Goal: Information Seeking & Learning: Learn about a topic

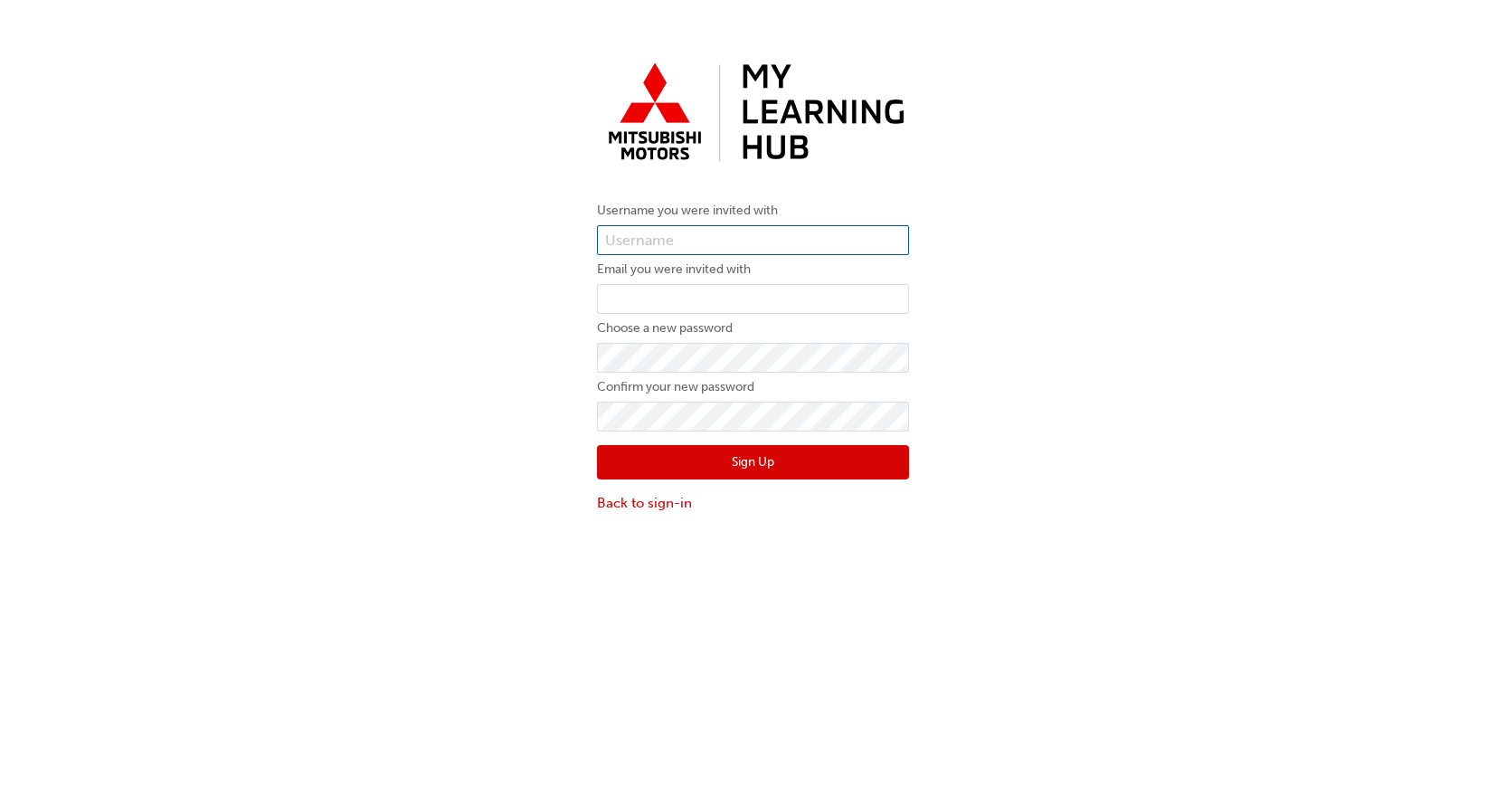
click at [810, 241] on input "text" at bounding box center [753, 240] width 312 height 31
click at [980, 199] on div "Username you were invited with Email you were invited with Choose a new passwor…" at bounding box center [753, 284] width 1506 height 486
click at [670, 505] on link "Back to sign-in" at bounding box center [753, 503] width 312 height 21
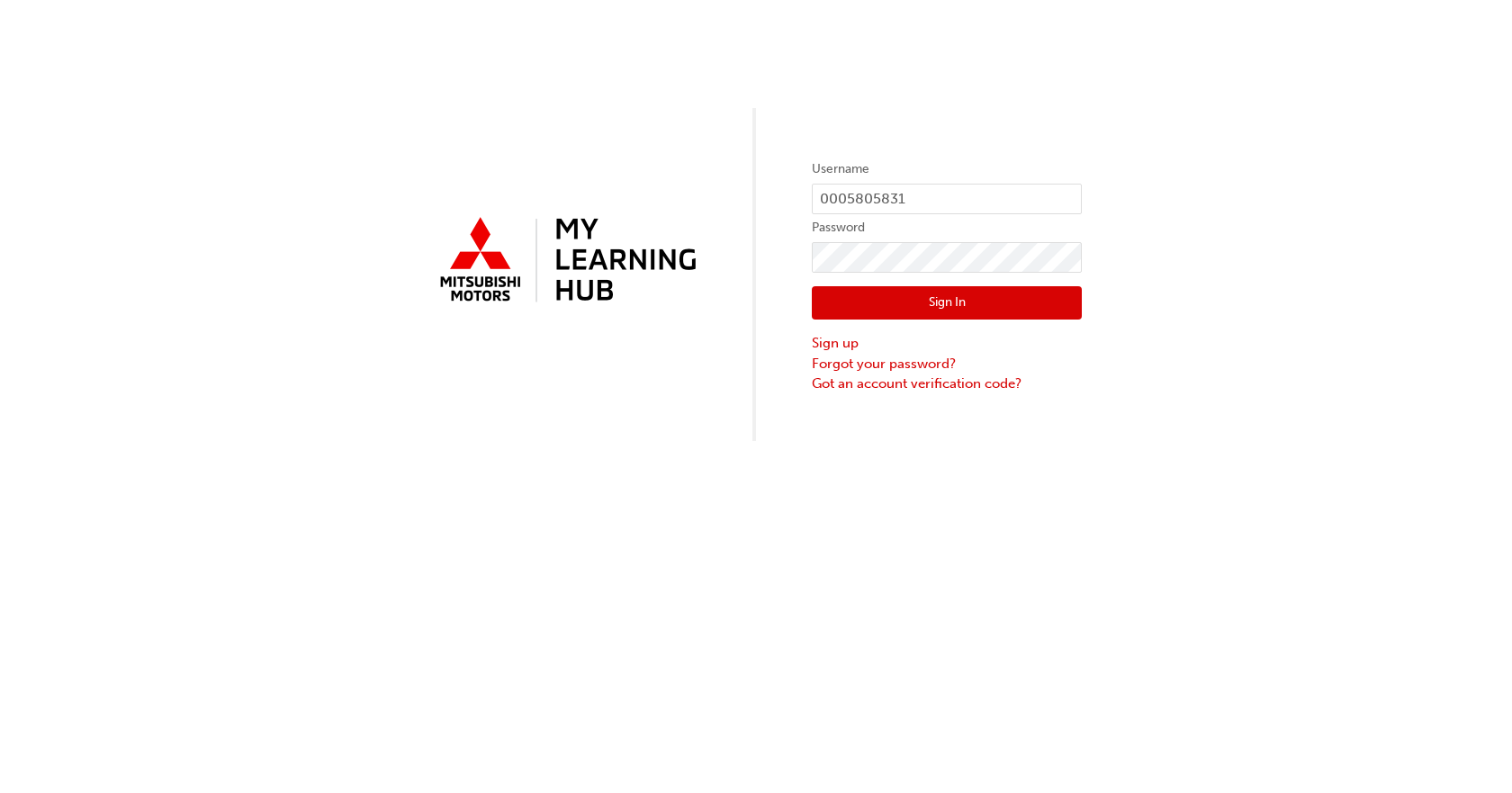
click at [998, 313] on button "Sign In" at bounding box center [947, 303] width 270 height 34
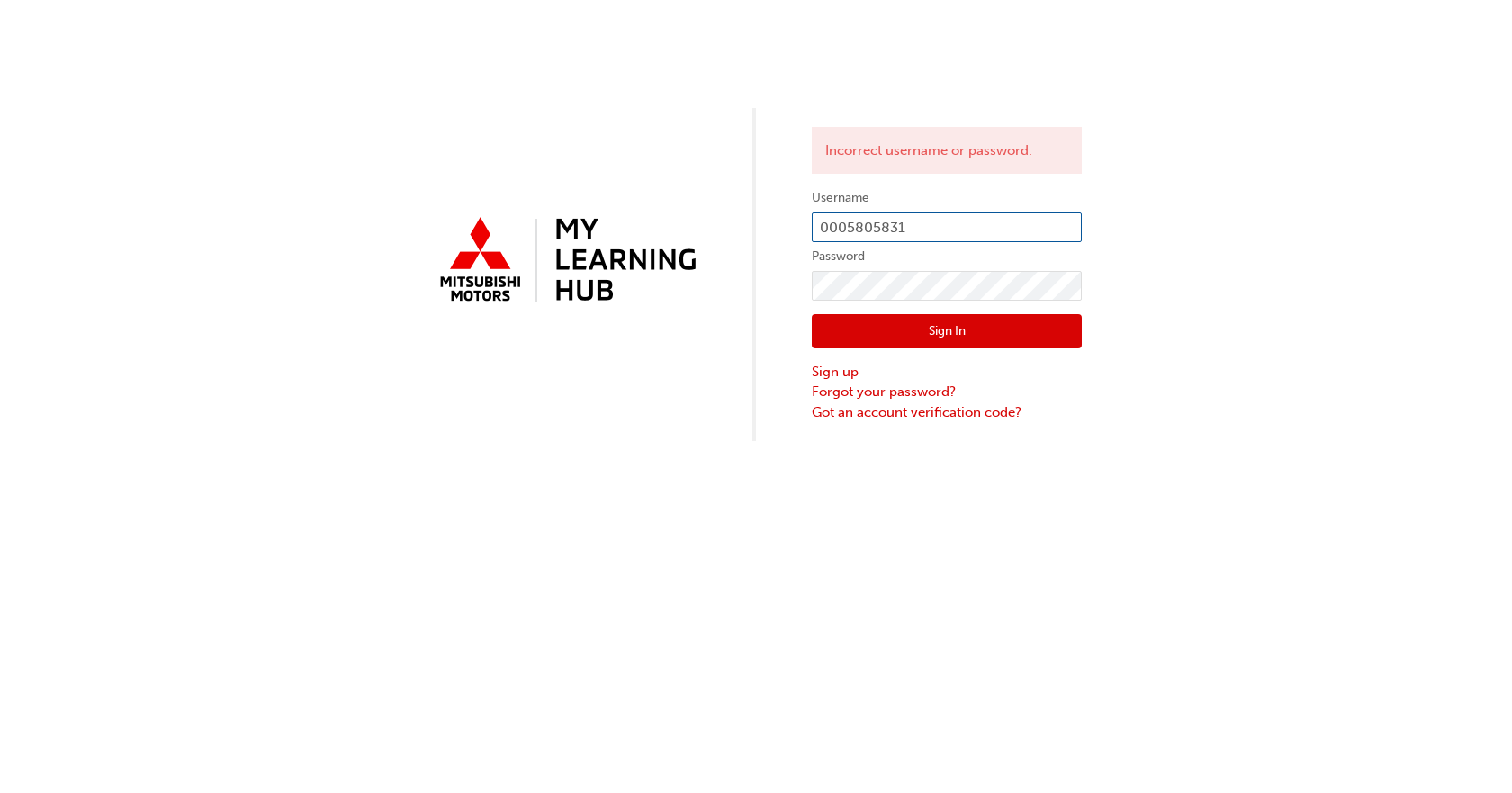
click at [899, 230] on input "0005805831" at bounding box center [947, 227] width 270 height 31
click at [921, 228] on input "0005805831" at bounding box center [947, 227] width 270 height 31
type input "0005985568"
click at [945, 332] on button "Sign In" at bounding box center [947, 331] width 270 height 34
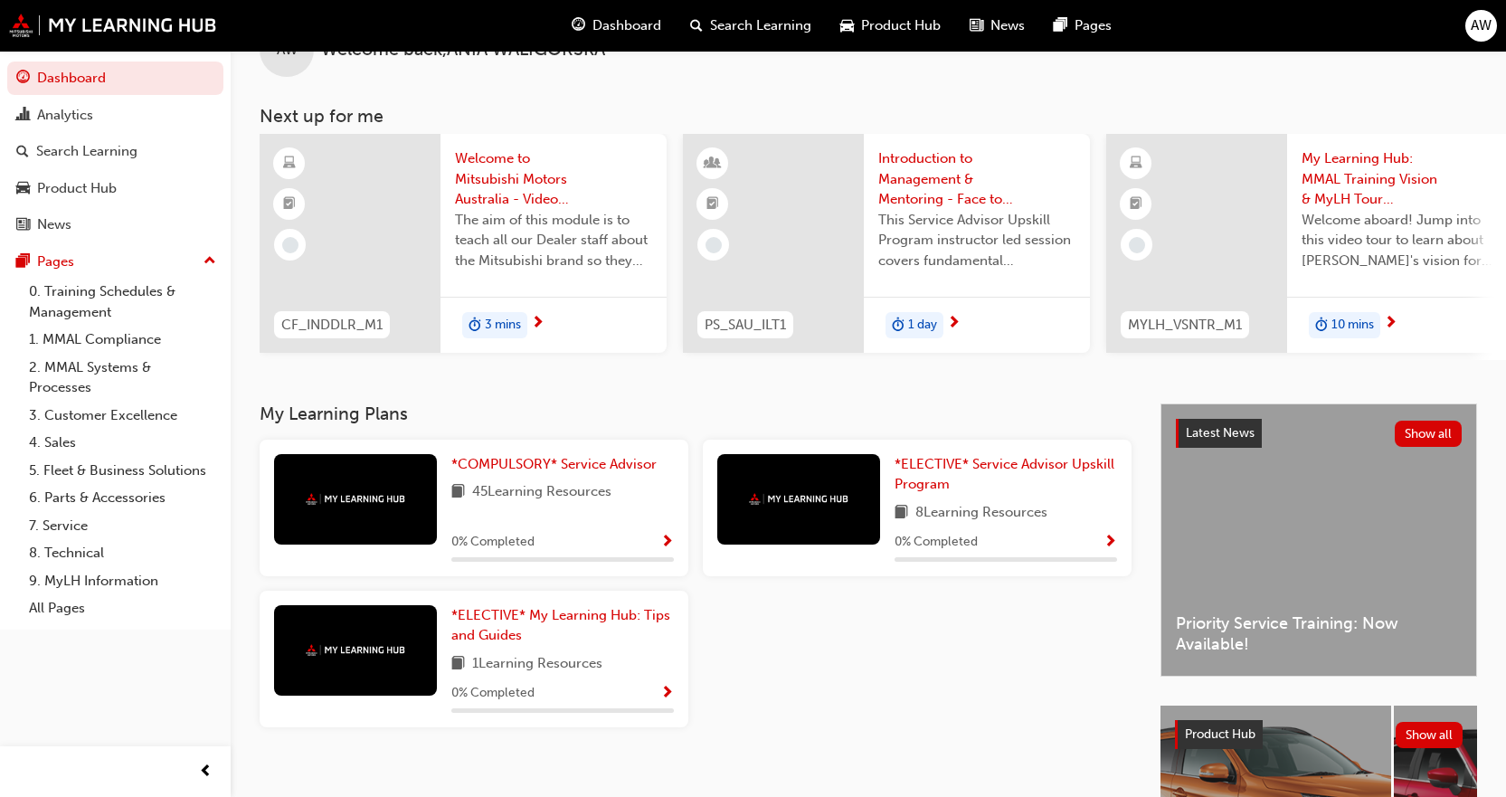
scroll to position [13, 0]
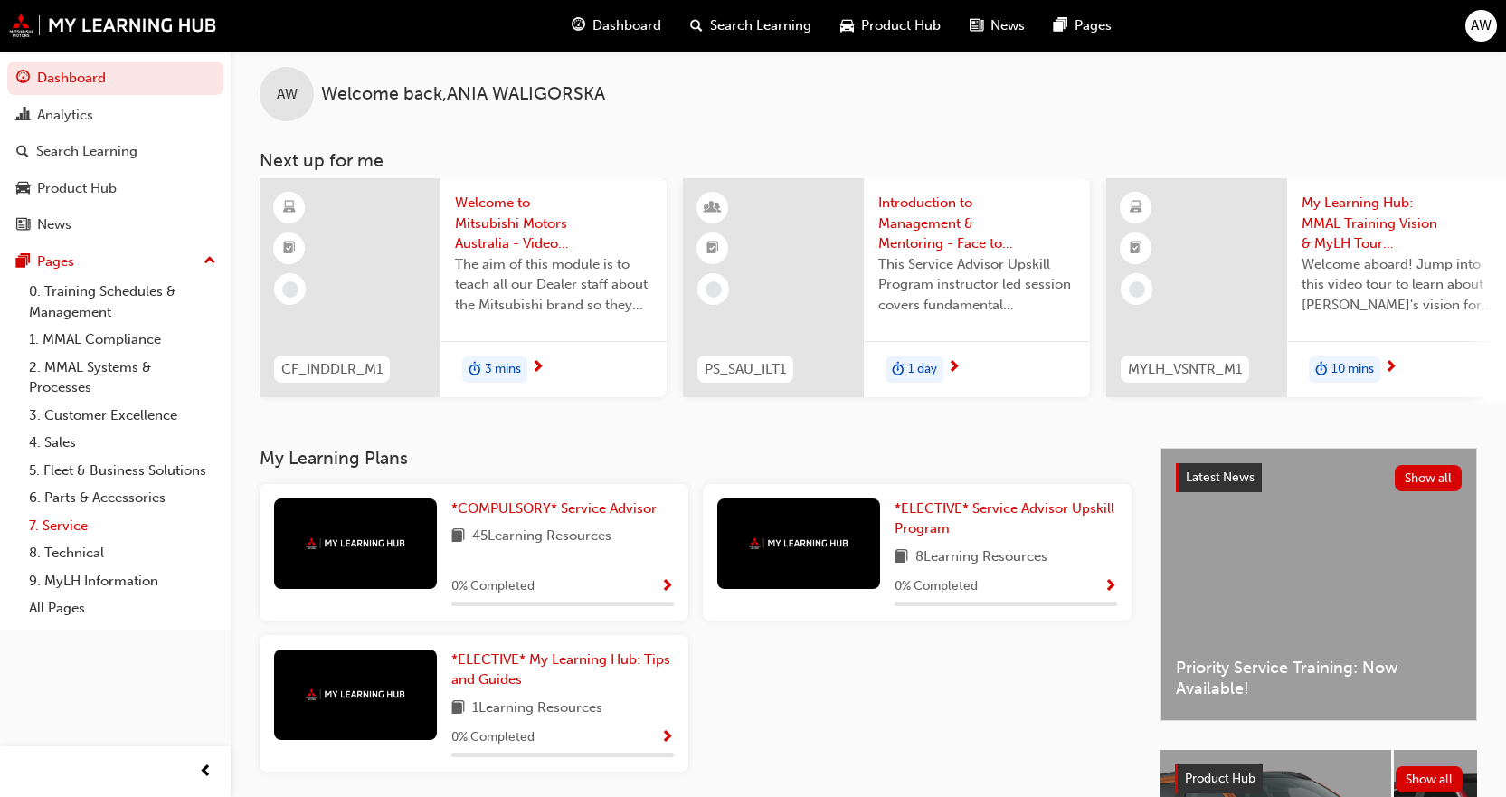
click at [83, 529] on link "7. Service" at bounding box center [123, 526] width 202 height 28
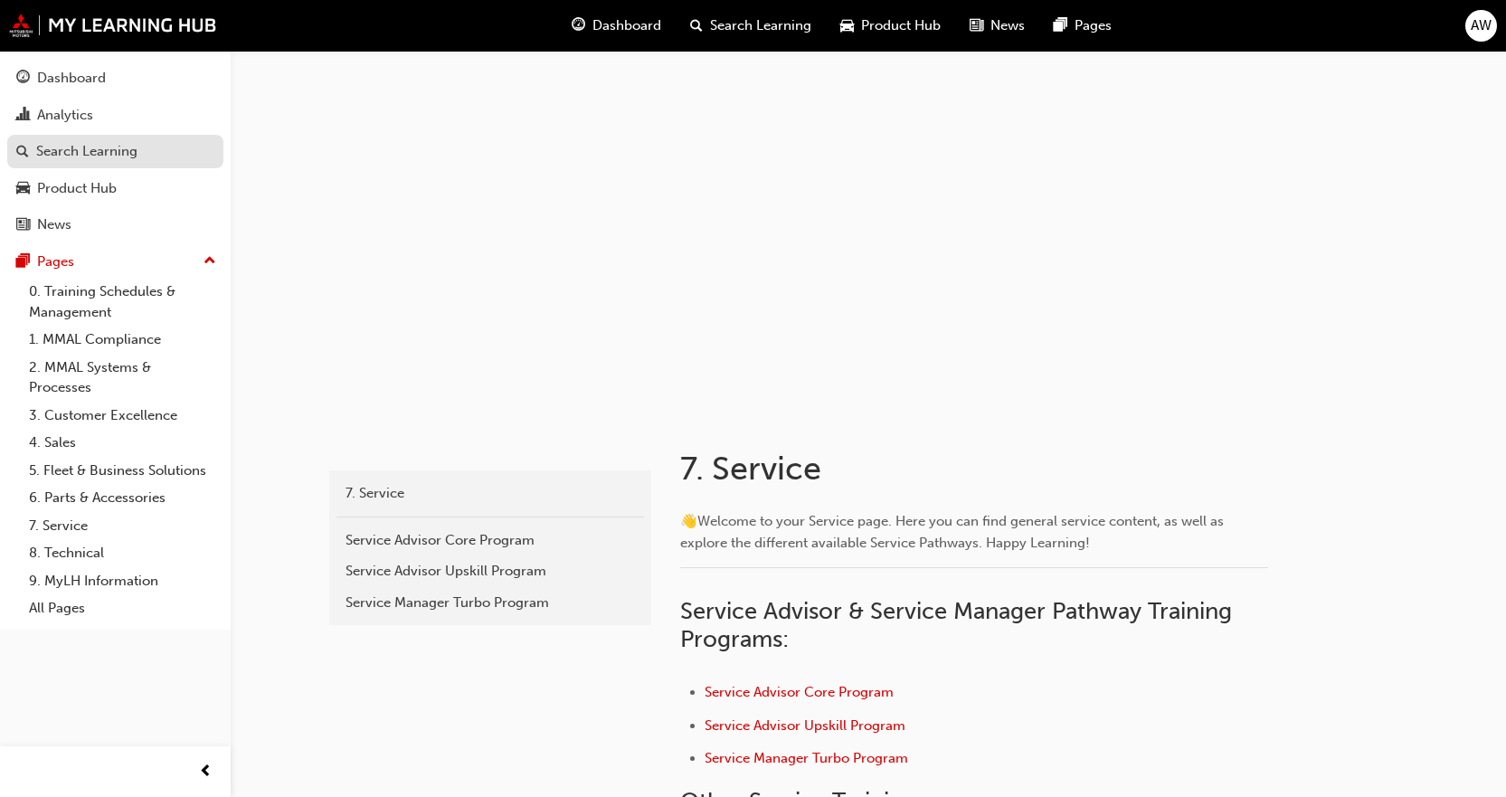
click at [104, 156] on div "Search Learning" at bounding box center [86, 151] width 101 height 21
